Goal: Navigation & Orientation: Find specific page/section

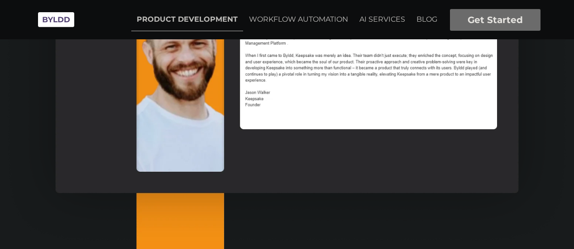
scroll to position [829, 0]
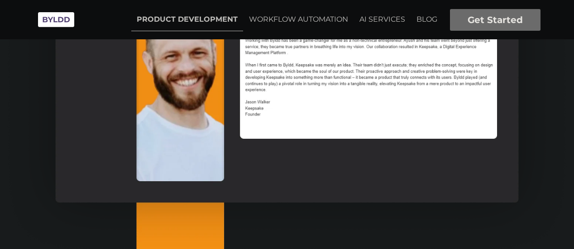
click at [500, 20] on button "Get Started" at bounding box center [495, 20] width 91 height 22
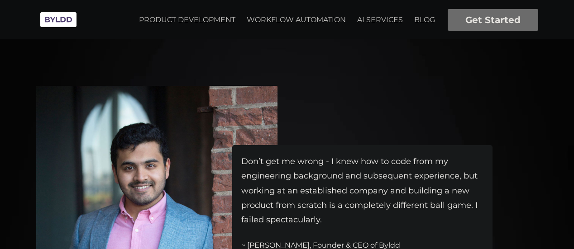
click at [48, 26] on img at bounding box center [58, 19] width 45 height 25
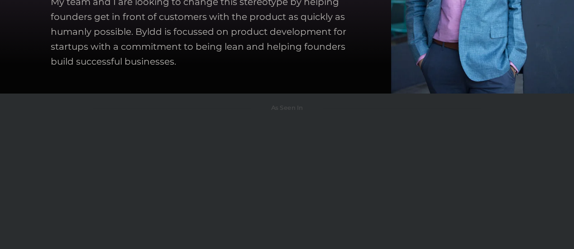
scroll to position [2511, 0]
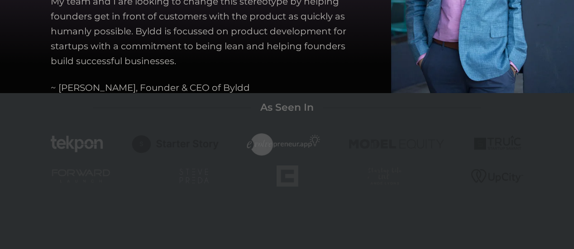
click at [176, 144] on img at bounding box center [174, 144] width 89 height 19
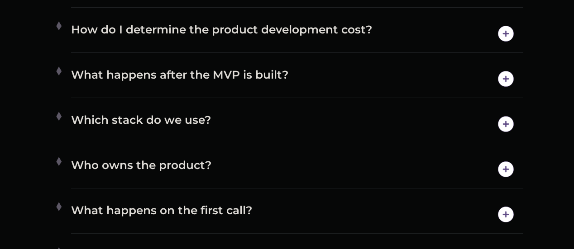
scroll to position [4321, 0]
